Goal: Use online tool/utility: Utilize a website feature to perform a specific function

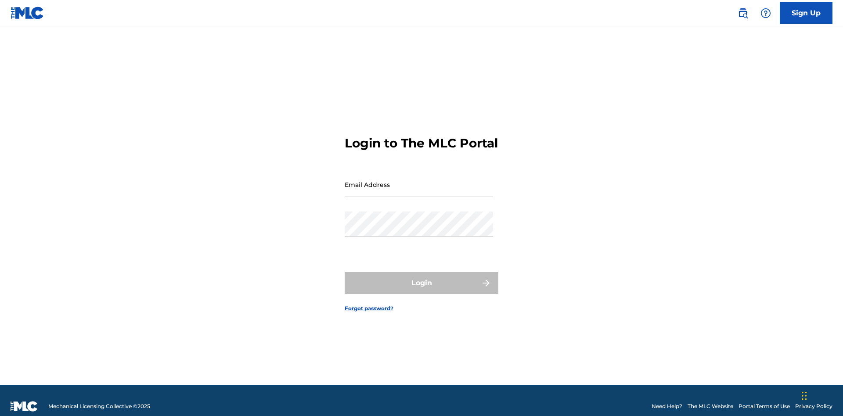
scroll to position [11, 0]
click at [419, 180] on input "Email Address" at bounding box center [419, 184] width 148 height 25
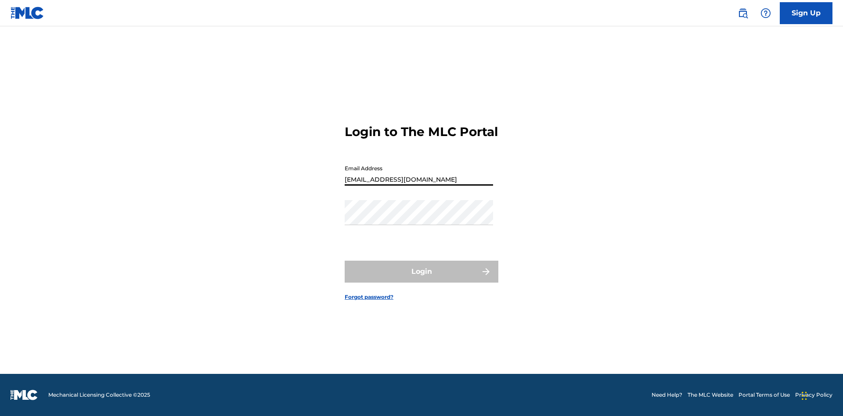
type input "Duke.McTesterson@gmail.com"
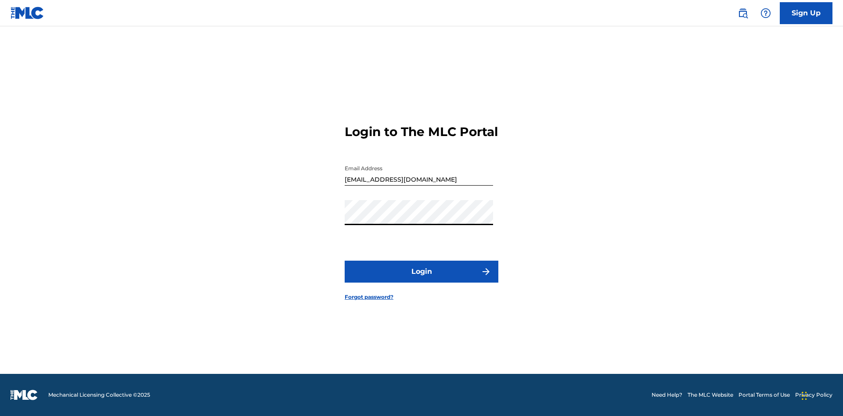
click at [422, 279] on button "Login" at bounding box center [422, 272] width 154 height 22
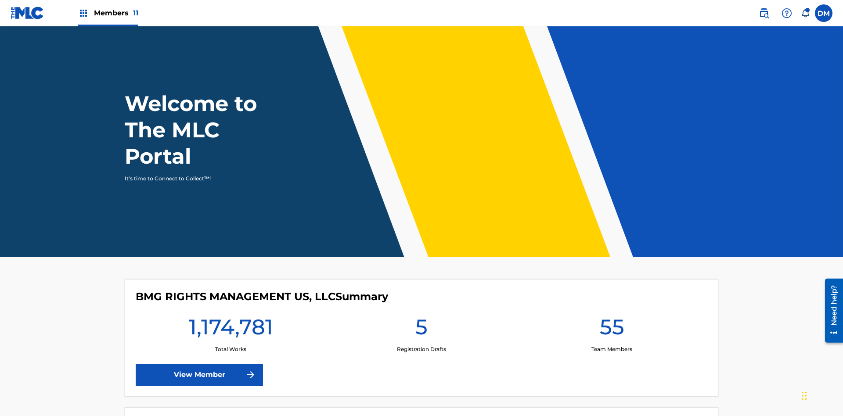
click at [108, 13] on span "Members 11" at bounding box center [116, 13] width 44 height 10
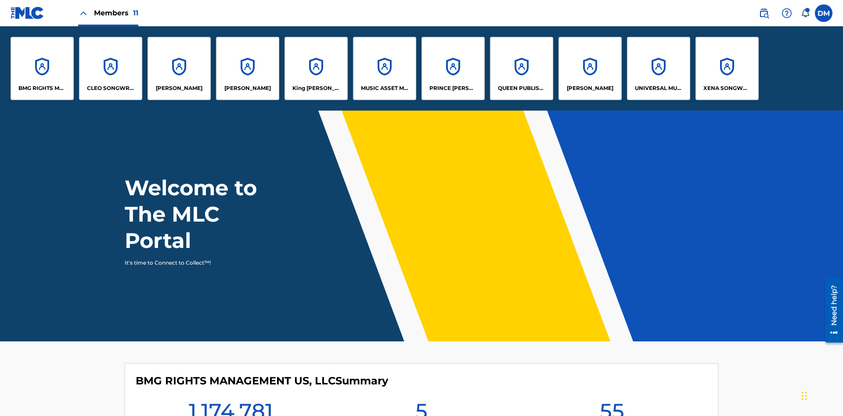
click at [658, 88] on p "UNIVERSAL MUSIC PUB GROUP" at bounding box center [659, 88] width 48 height 8
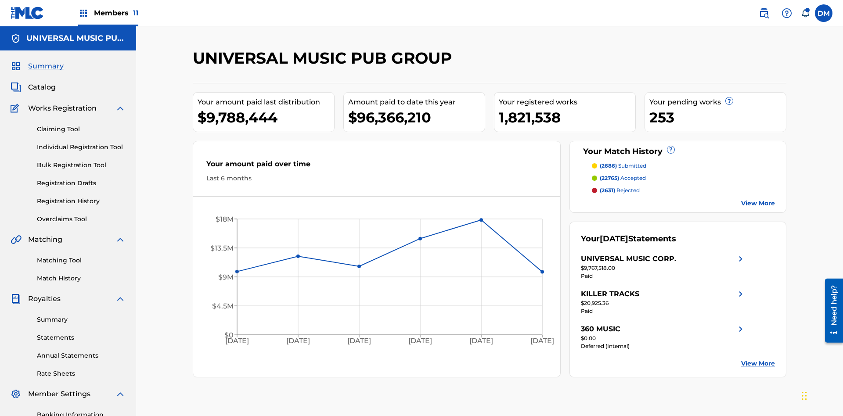
click at [81, 256] on link "Matching Tool" at bounding box center [81, 260] width 89 height 9
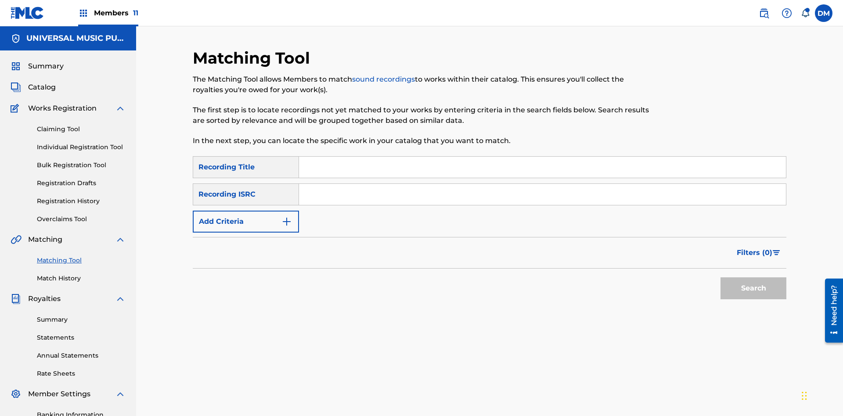
click at [542, 184] on input "Search Form" at bounding box center [542, 194] width 487 height 21
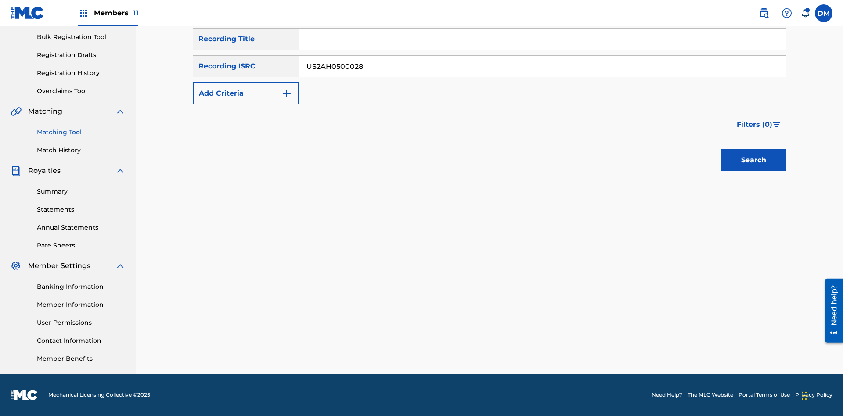
type input "US2AH0500028"
click at [753, 160] on button "Search" at bounding box center [754, 160] width 66 height 22
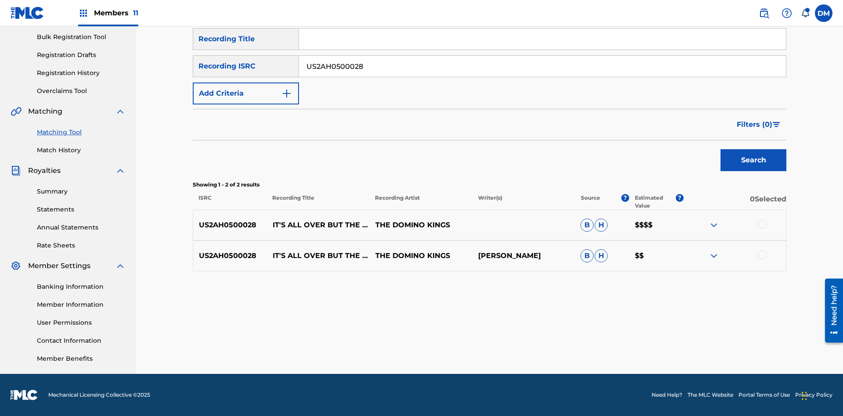
click at [542, 66] on input "US2AH0500028" at bounding box center [542, 66] width 487 height 21
type input "QZMEN2187405"
click at [753, 160] on button "Search" at bounding box center [754, 160] width 66 height 22
click at [714, 256] on img at bounding box center [714, 256] width 11 height 11
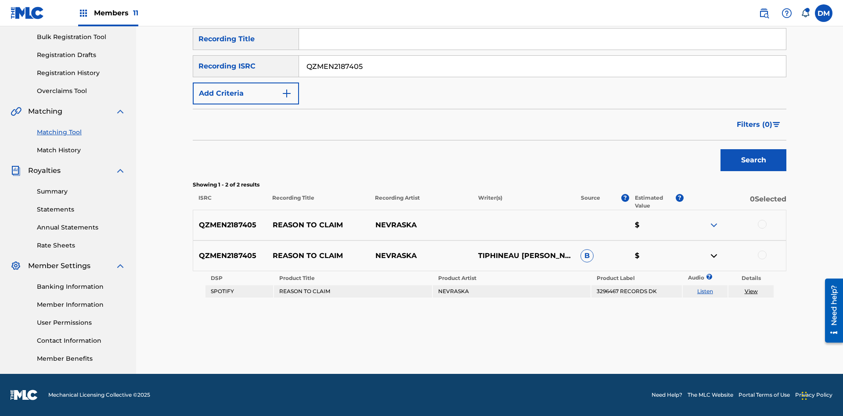
click at [705, 292] on link "Listen" at bounding box center [705, 291] width 16 height 7
click at [751, 292] on link "View" at bounding box center [751, 291] width 13 height 7
click at [81, 150] on link "Match History" at bounding box center [81, 150] width 89 height 9
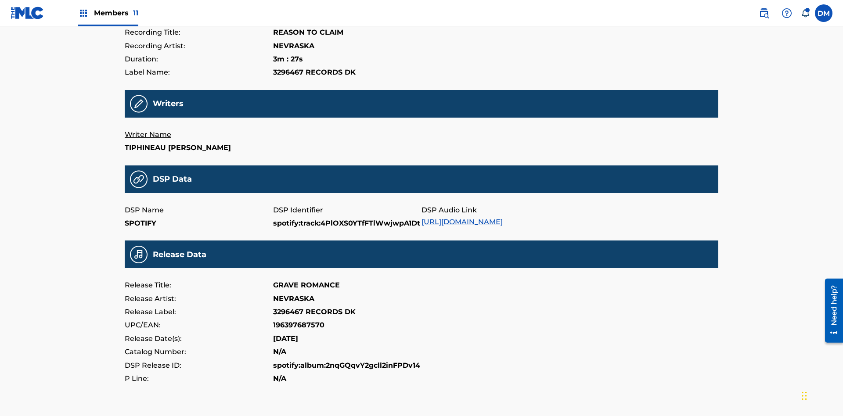
scroll to position [211, 0]
